Goal: Task Accomplishment & Management: Use online tool/utility

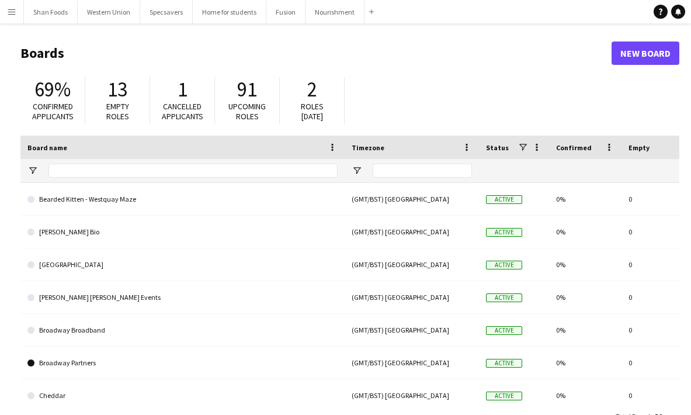
drag, startPoint x: 0, startPoint y: 0, endPoint x: 8, endPoint y: 17, distance: 18.8
click at [8, 17] on button "Menu" at bounding box center [11, 11] width 23 height 23
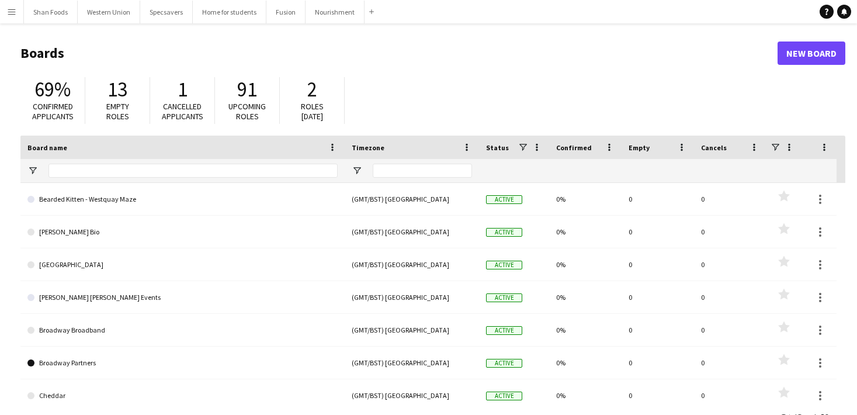
click at [12, 14] on app-icon "Menu" at bounding box center [11, 11] width 9 height 9
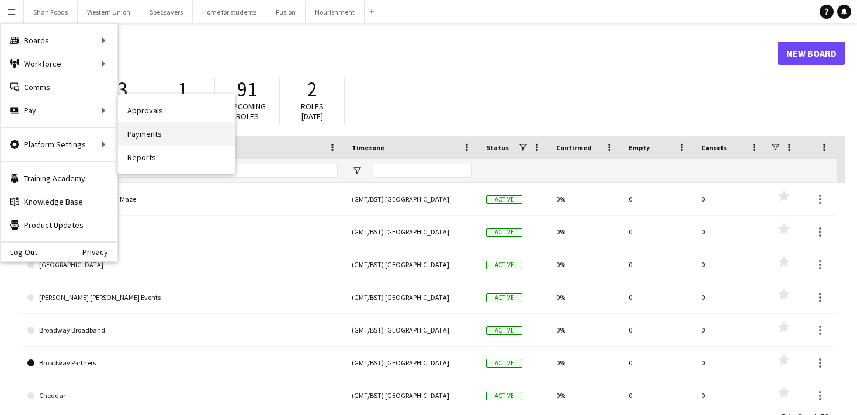
click at [137, 137] on link "Payments" at bounding box center [176, 133] width 117 height 23
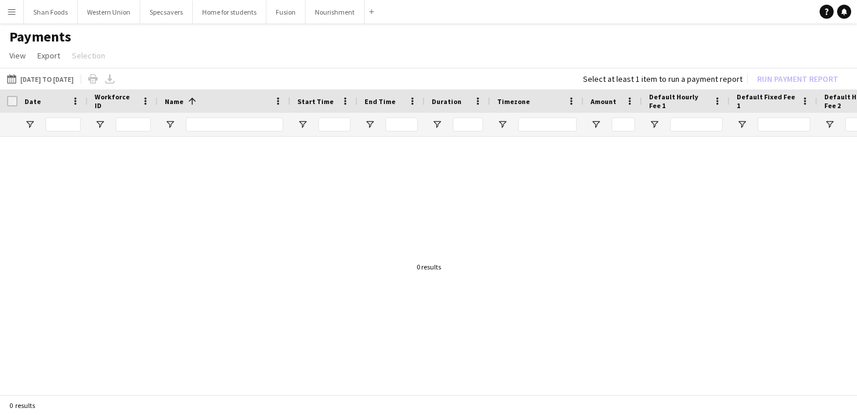
click at [11, 15] on app-icon "Menu" at bounding box center [11, 11] width 9 height 9
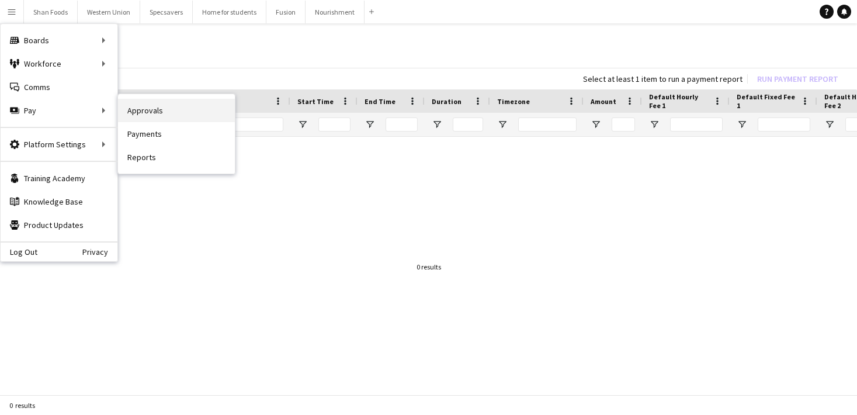
click at [141, 109] on link "Approvals" at bounding box center [176, 110] width 117 height 23
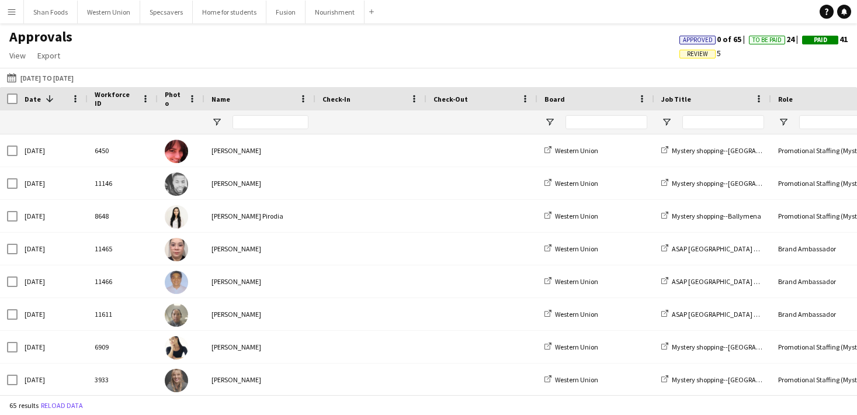
click at [16, 10] on button "Menu" at bounding box center [11, 11] width 23 height 23
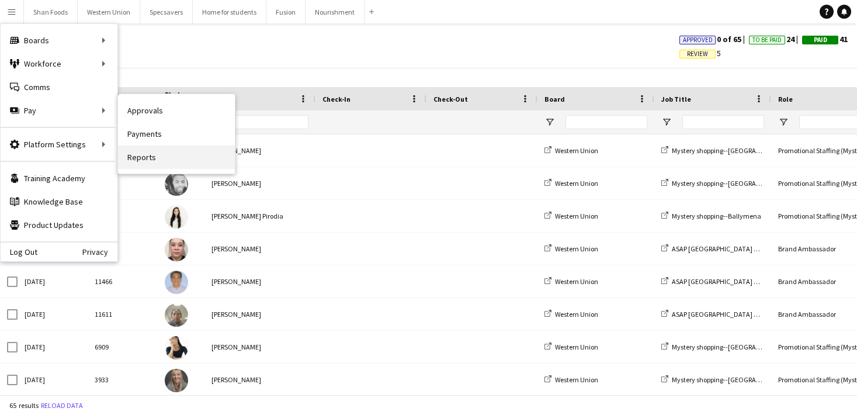
click at [134, 158] on link "Reports" at bounding box center [176, 157] width 117 height 23
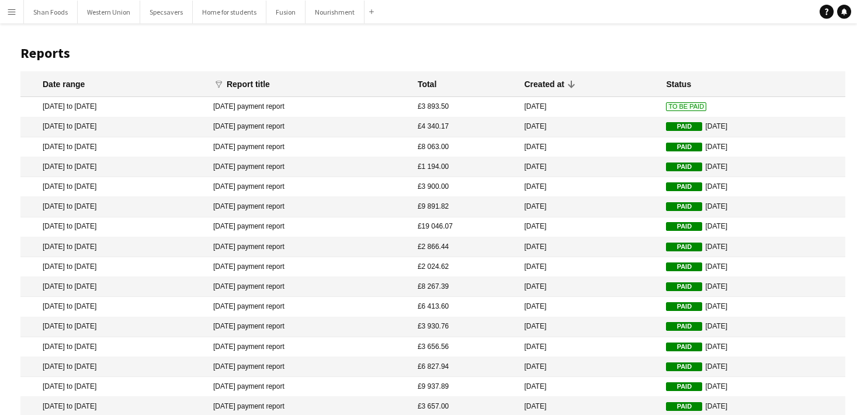
click at [677, 101] on mat-cell "To Be Paid" at bounding box center [752, 107] width 185 height 20
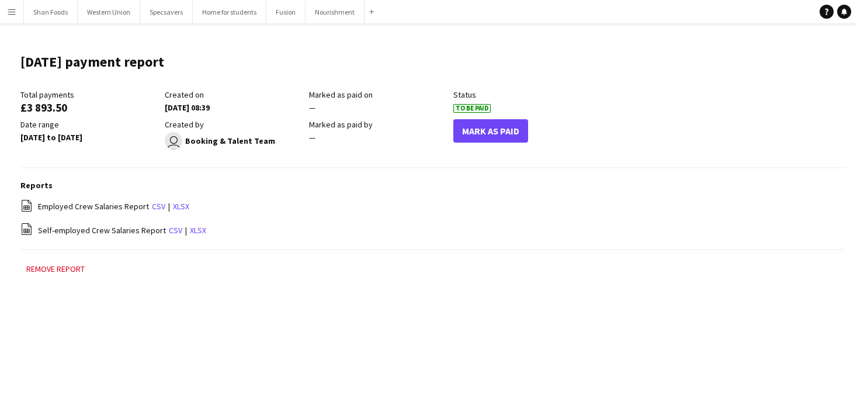
click at [486, 133] on button "Mark As Paid" at bounding box center [491, 130] width 75 height 23
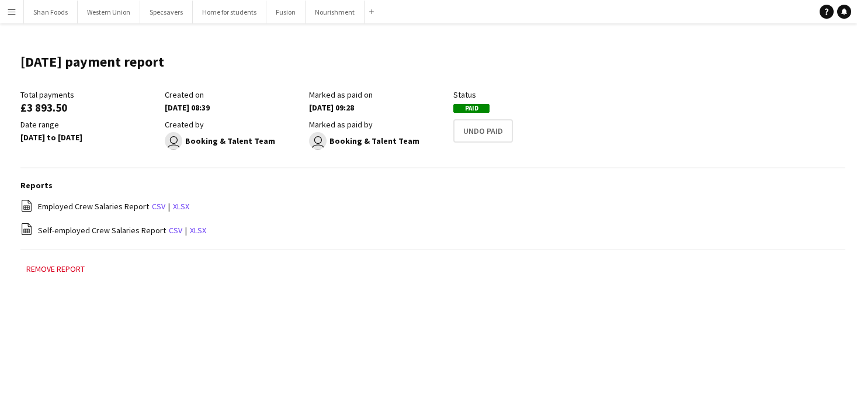
click at [532, 90] on div "Status" at bounding box center [523, 94] width 139 height 11
